Goal: Task Accomplishment & Management: Manage account settings

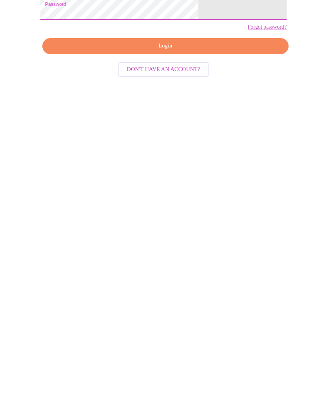
scroll to position [44, 0]
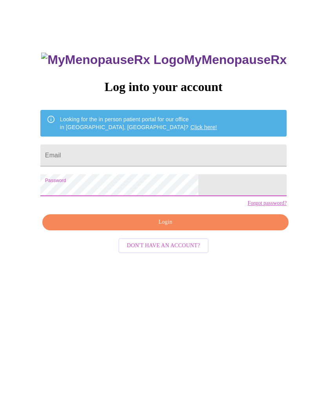
click at [99, 155] on input "Email" at bounding box center [163, 155] width 246 height 22
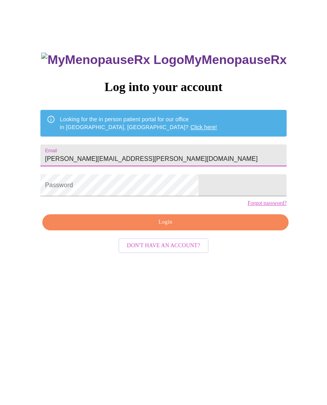
type input "[PERSON_NAME][EMAIL_ADDRESS][PERSON_NAME][DOMAIN_NAME]"
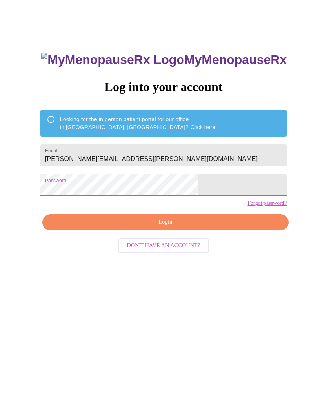
click at [248, 206] on link "Forgot password?" at bounding box center [267, 203] width 39 height 6
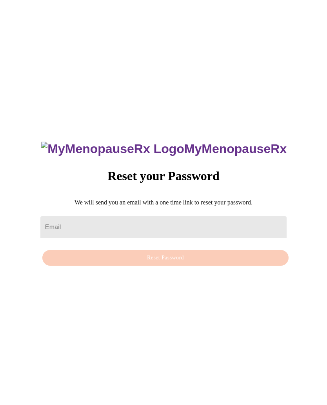
click at [108, 216] on input "Email" at bounding box center [163, 227] width 246 height 22
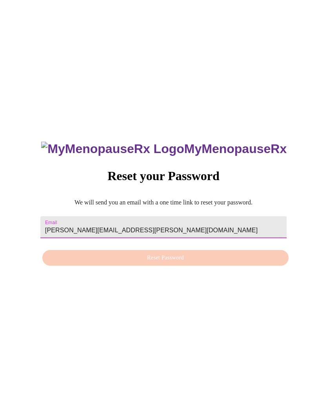
type input "kim.tangeman@gmail.com"
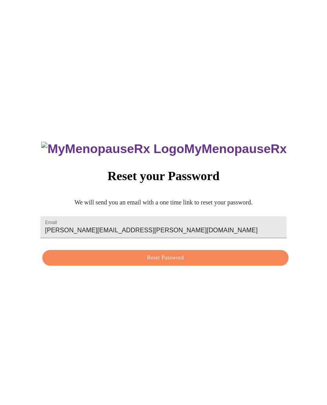
click at [170, 250] on button "Reset Password" at bounding box center [165, 258] width 246 height 16
